Goal: Book appointment/travel/reservation

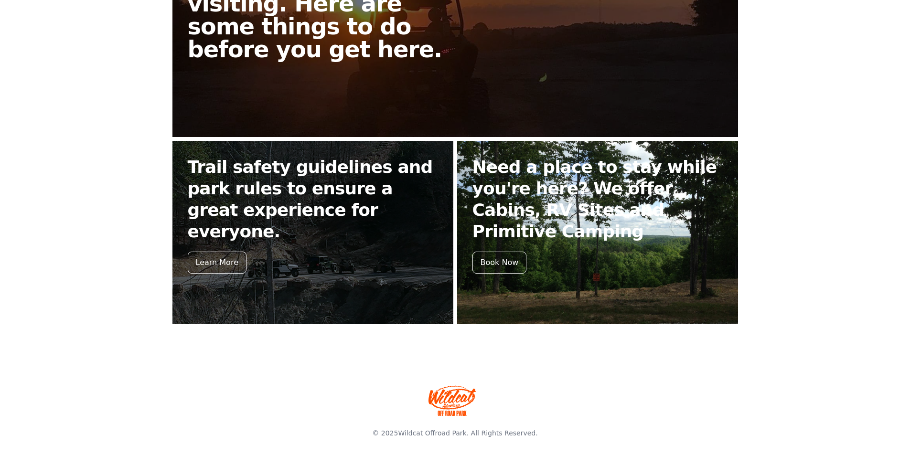
scroll to position [319, 0]
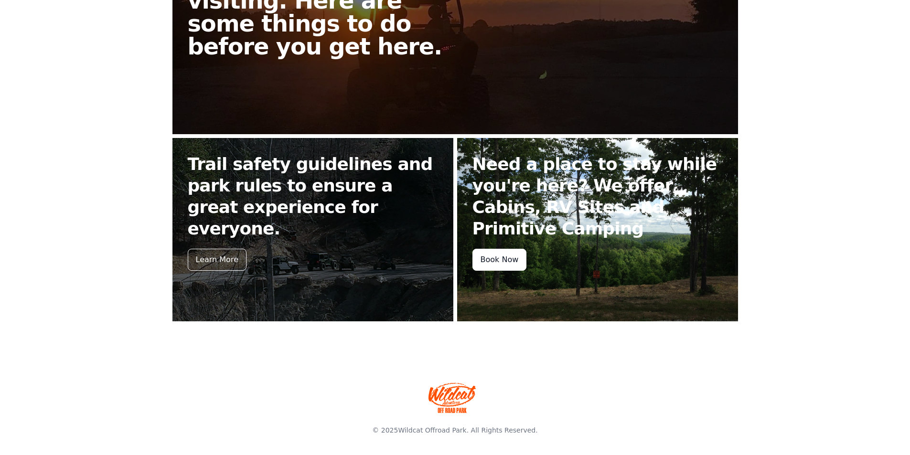
click at [509, 257] on div "Book Now" at bounding box center [500, 260] width 54 height 22
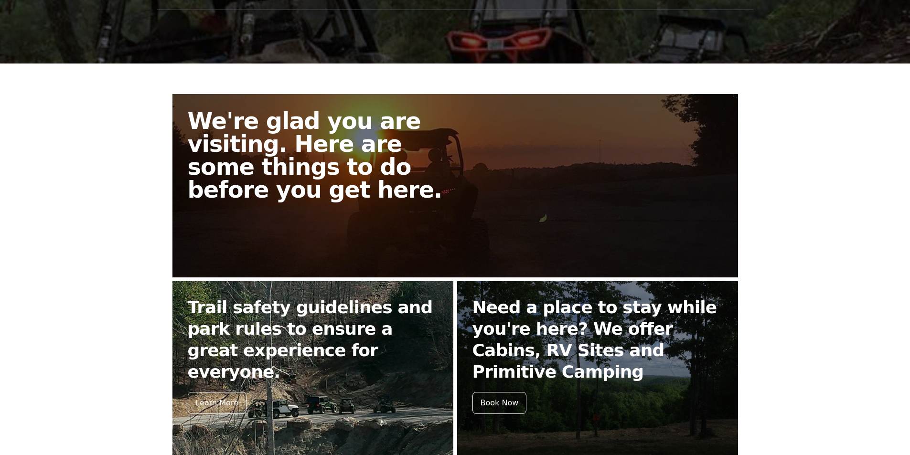
scroll to position [224, 0]
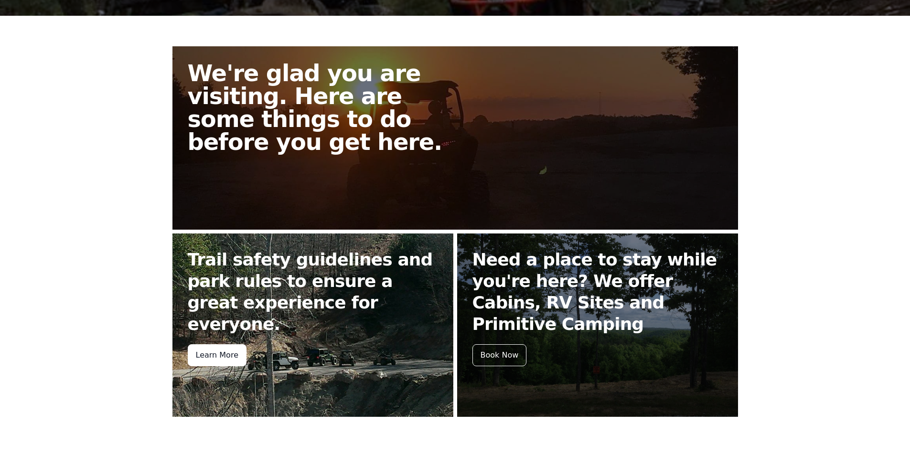
click at [207, 345] on div "Learn More" at bounding box center [217, 356] width 59 height 22
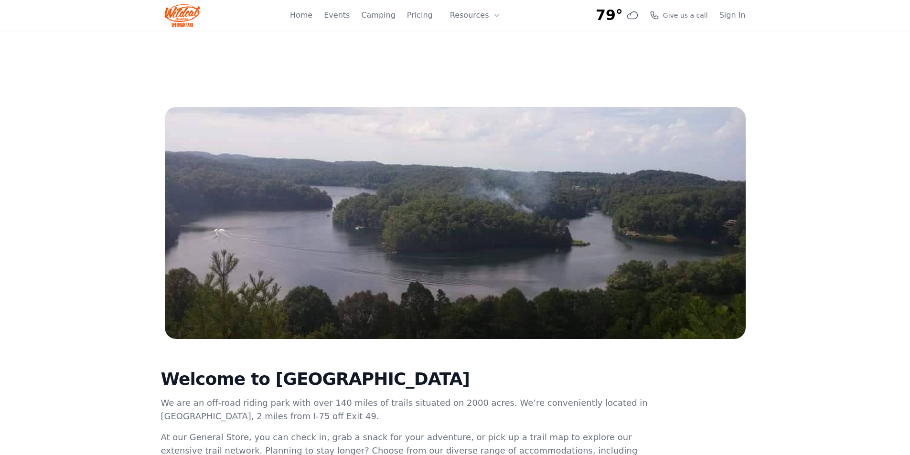
scroll to position [224, 0]
